Goal: Information Seeking & Learning: Learn about a topic

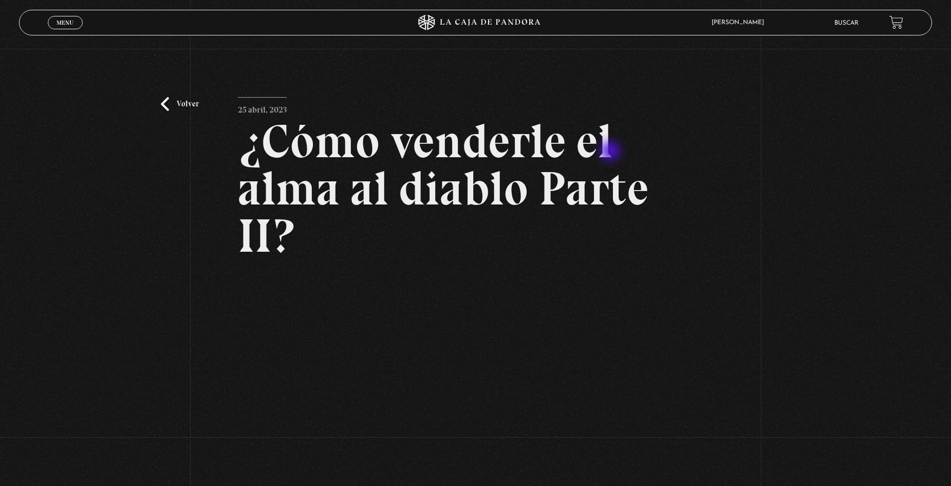
scroll to position [103, 0]
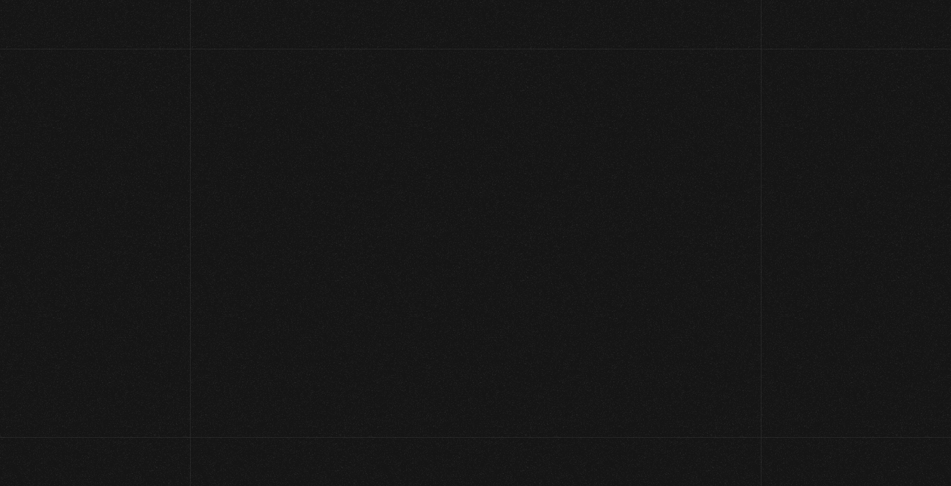
scroll to position [103, 0]
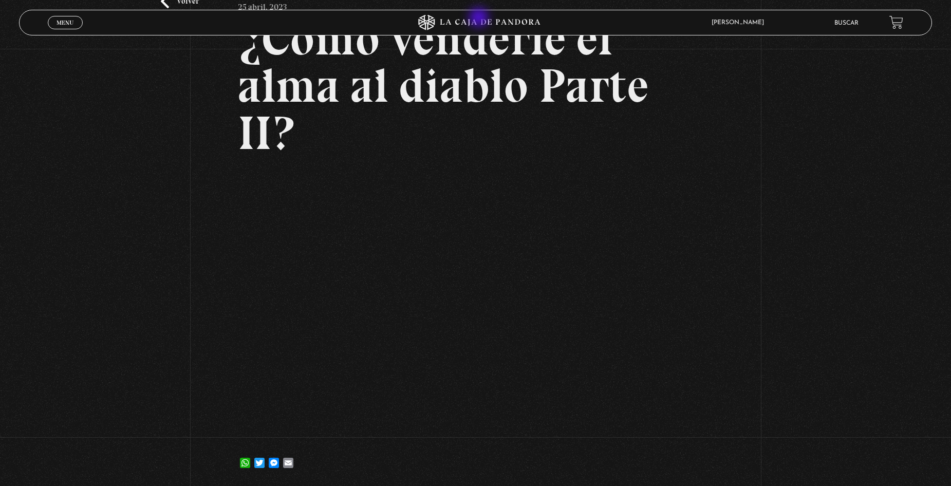
click at [483, 22] on icon at bounding box center [475, 22] width 285 height 15
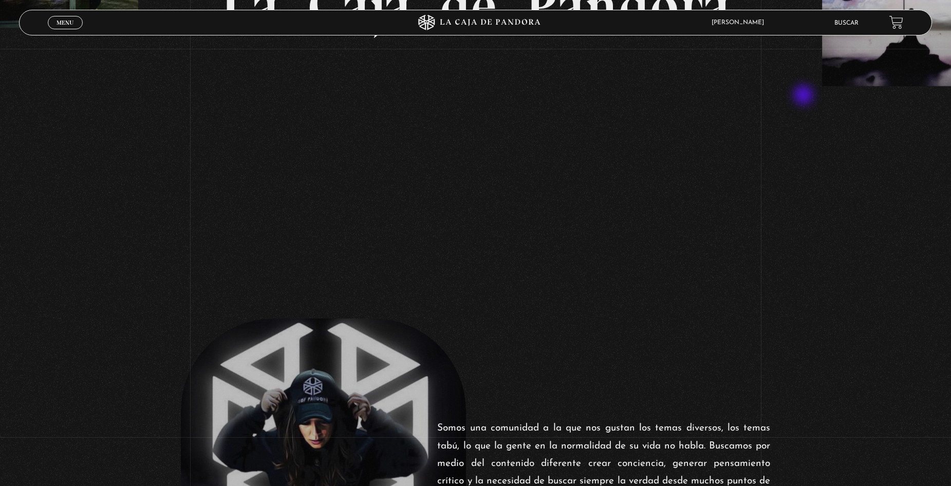
scroll to position [308, 0]
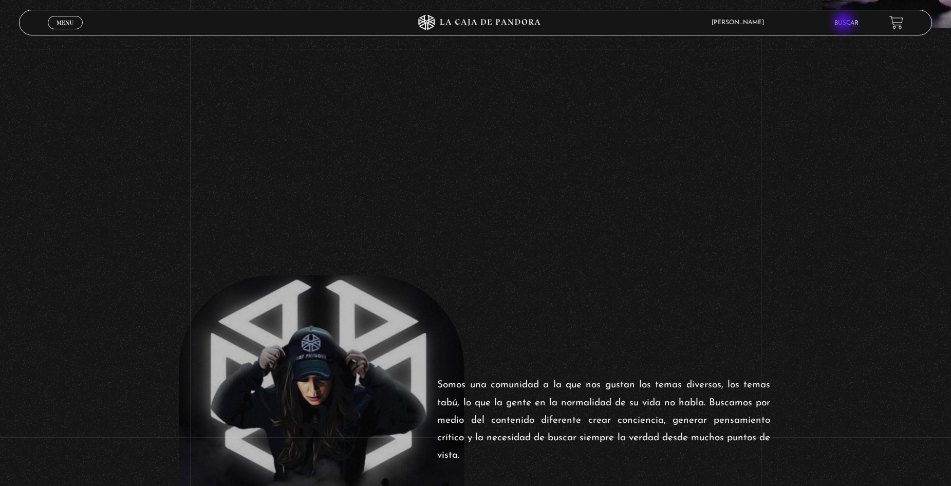
click at [850, 20] on link "Buscar" at bounding box center [846, 23] width 24 height 6
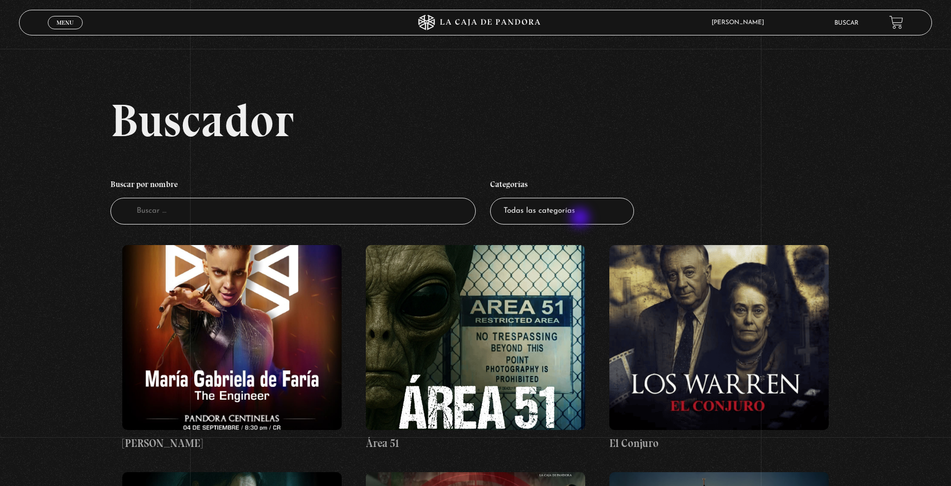
click at [581, 219] on select "Todas las categorías 11:11 Humanitario (1) Amo los Lunes (2) Análisis de series…" at bounding box center [562, 211] width 144 height 27
select select "centinelas"
click at [494, 198] on select "Todas las categorías 11:11 Humanitario (1) Amo los Lunes (2) Análisis de series…" at bounding box center [562, 211] width 144 height 27
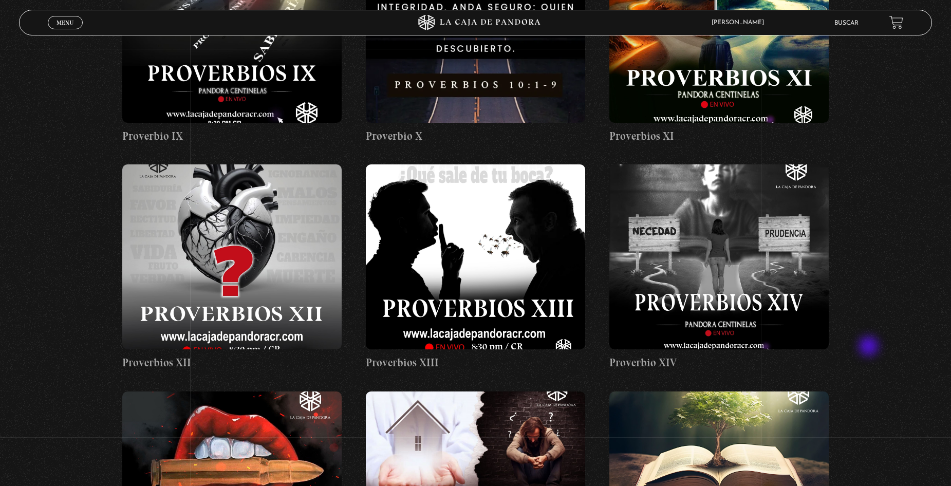
scroll to position [1130, 0]
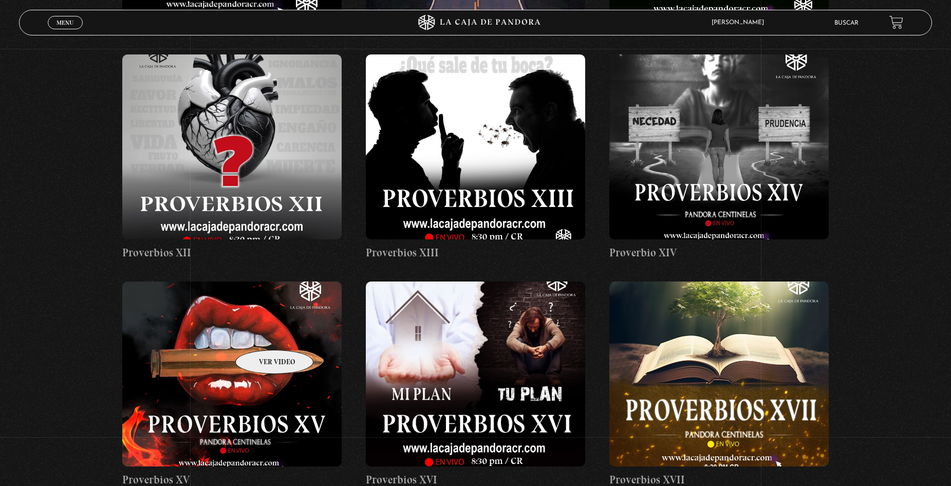
click at [261, 334] on figure at bounding box center [231, 373] width 219 height 185
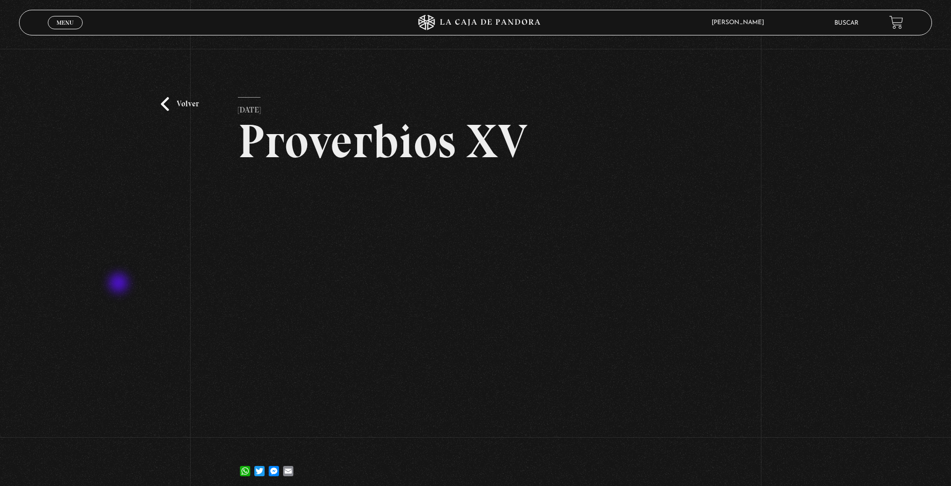
scroll to position [51, 0]
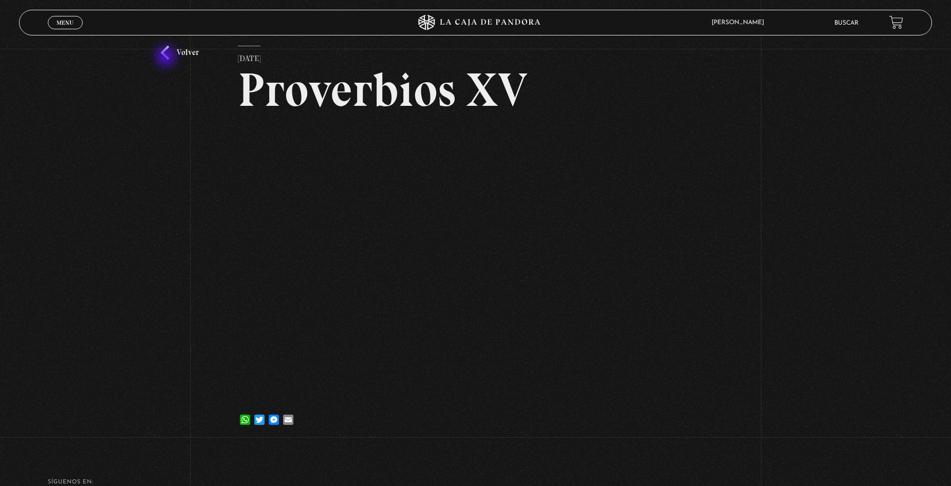
click at [167, 58] on link "Volver" at bounding box center [180, 53] width 38 height 14
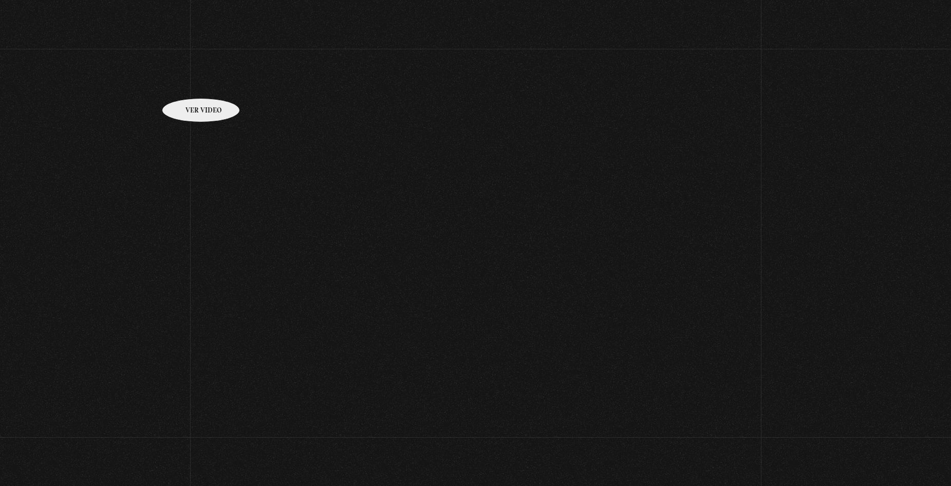
scroll to position [1130, 0]
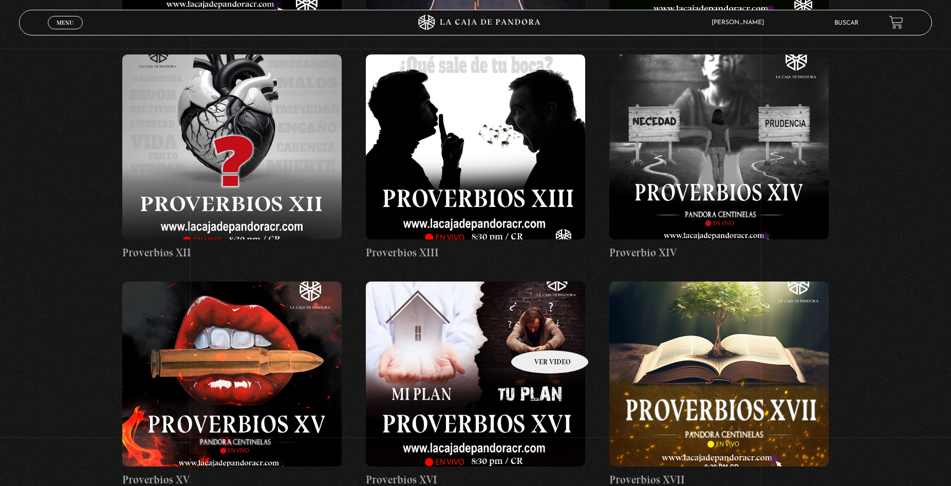
click at [536, 334] on figure at bounding box center [475, 373] width 219 height 185
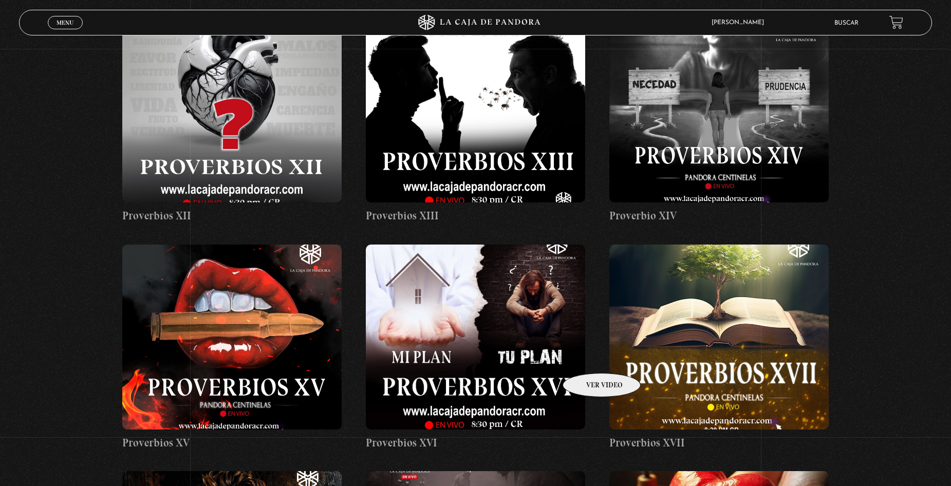
scroll to position [1233, 0]
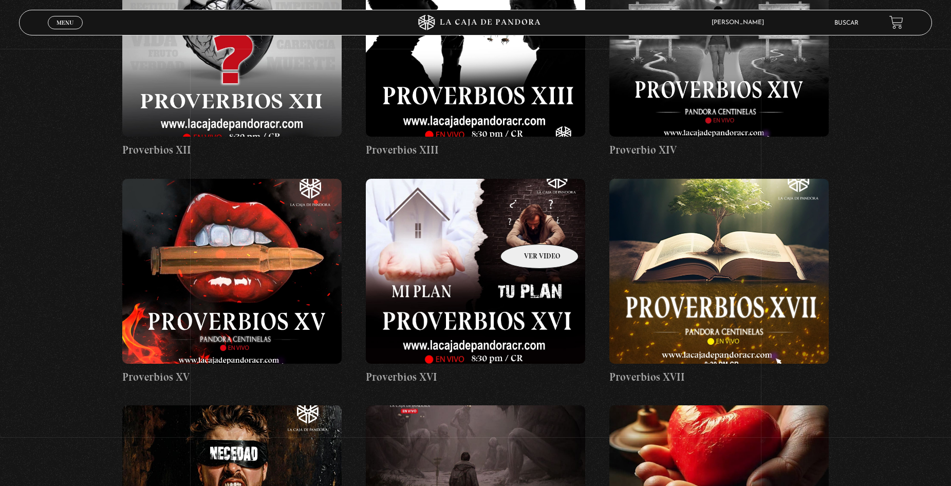
click at [527, 229] on figure at bounding box center [475, 271] width 219 height 185
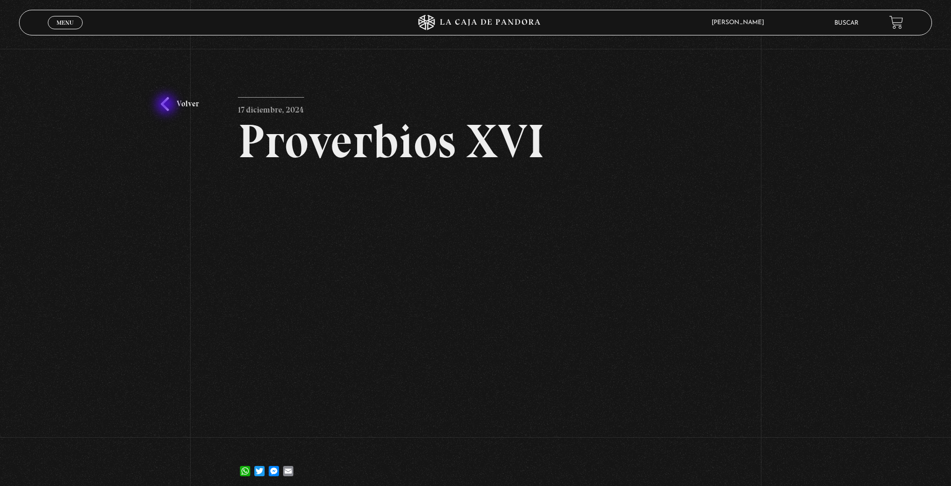
click at [166, 105] on link "Volver" at bounding box center [180, 104] width 38 height 14
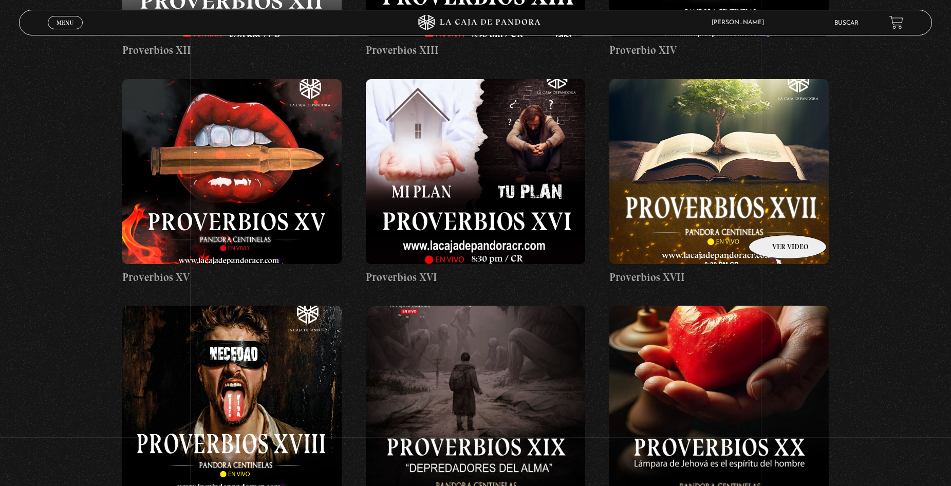
scroll to position [1335, 0]
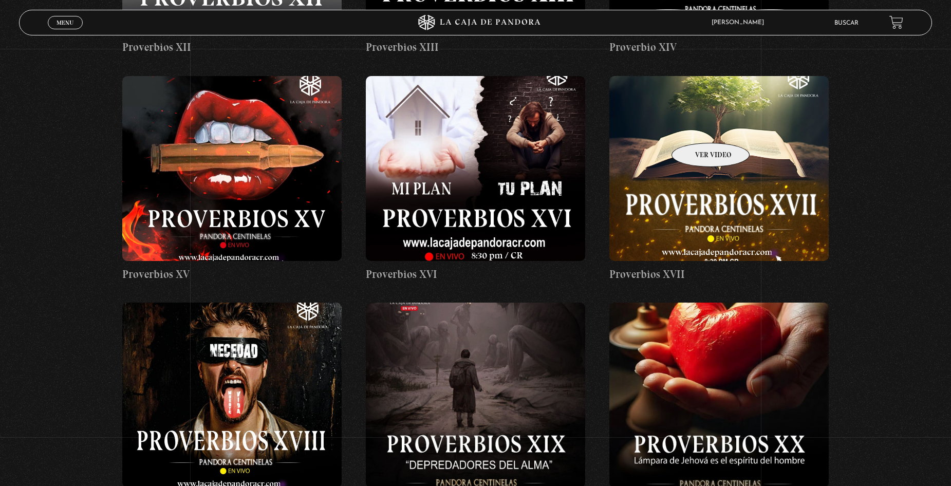
click at [697, 127] on figure at bounding box center [718, 168] width 219 height 185
